Goal: Information Seeking & Learning: Learn about a topic

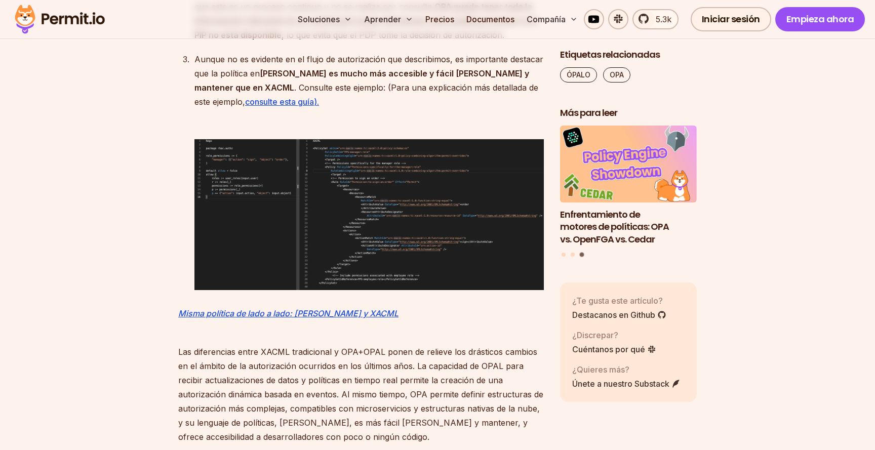
scroll to position [3793, 0]
click at [373, 209] on img at bounding box center [368, 215] width 349 height 151
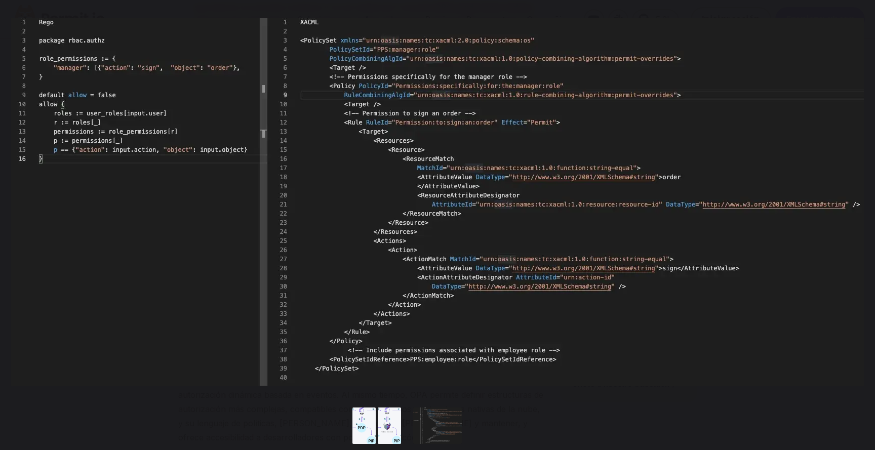
click at [373, 209] on img "Puede cerrar este contenido modal con la tecla ESC" at bounding box center [437, 202] width 853 height 368
click at [284, 223] on img "Puede cerrar este contenido modal con la tecla ESC" at bounding box center [437, 202] width 853 height 368
click at [865, 12] on button "Puede cerrar este contenido modal con la tecla ESC" at bounding box center [863, 11] width 23 height 23
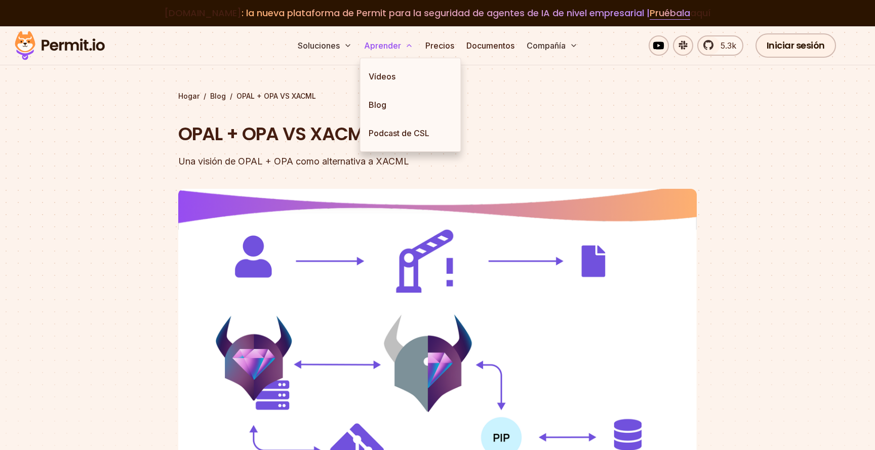
click at [393, 45] on font "Aprender" at bounding box center [382, 46] width 37 height 10
click at [389, 69] on link "Vídeos" at bounding box center [411, 76] width 100 height 28
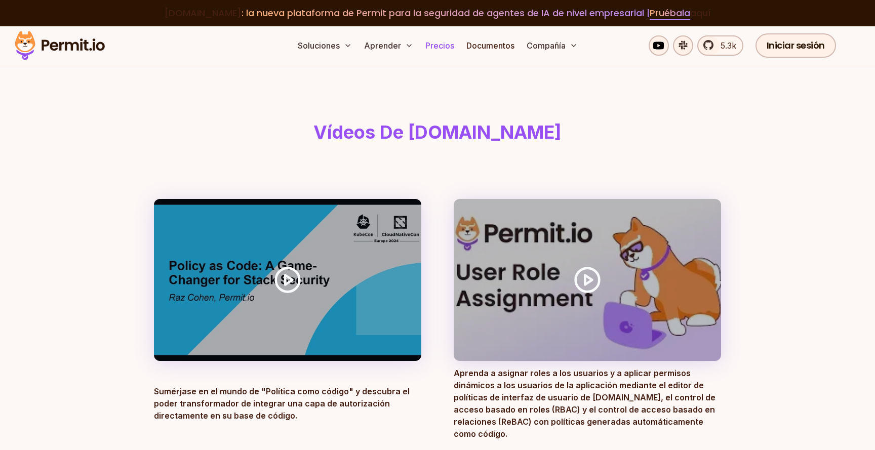
click at [441, 43] on font "Precios" at bounding box center [439, 46] width 29 height 10
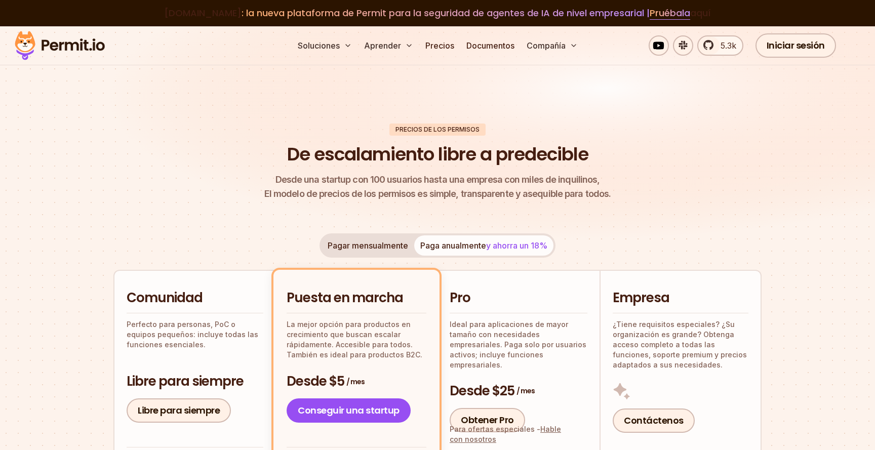
click at [58, 45] on img at bounding box center [59, 45] width 99 height 34
